Goal: Find contact information: Find contact information

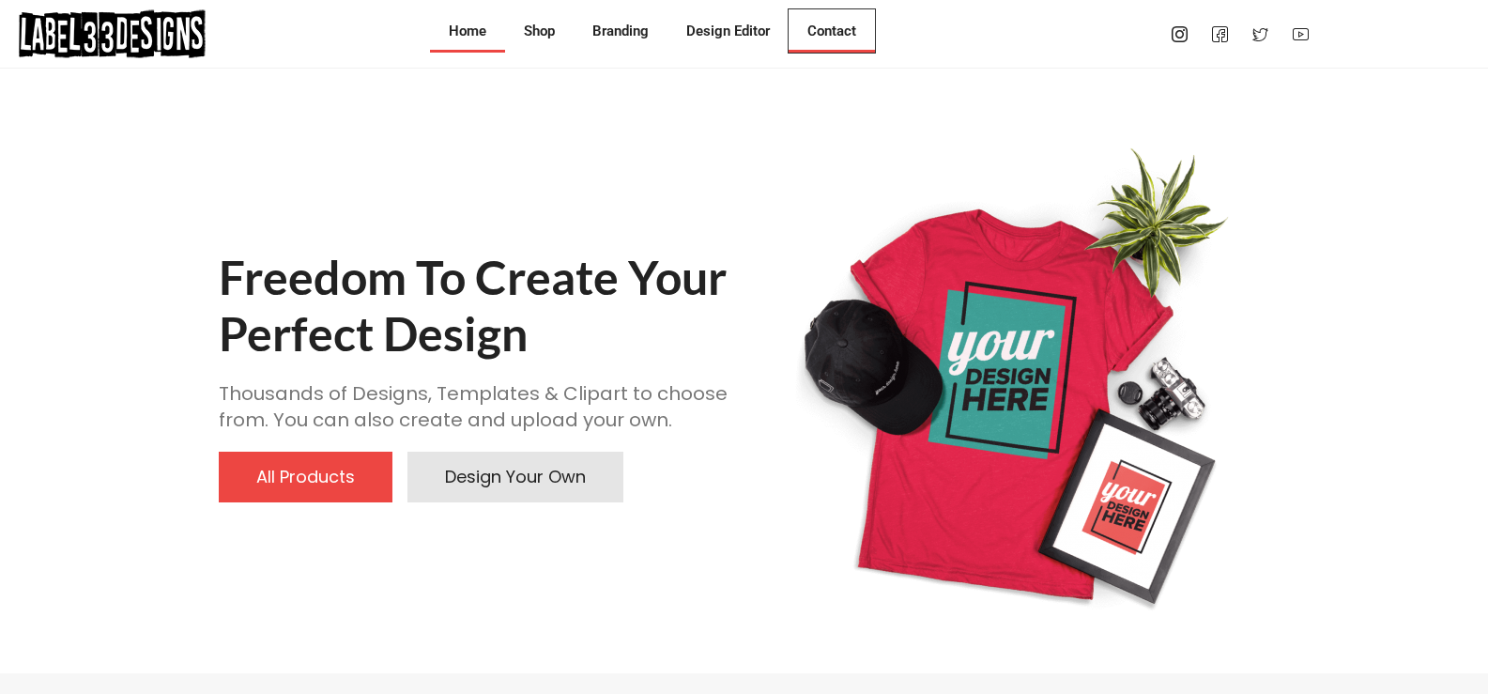
click at [789, 9] on link "Contact" at bounding box center [832, 30] width 86 height 43
